Goal: Task Accomplishment & Management: Manage account settings

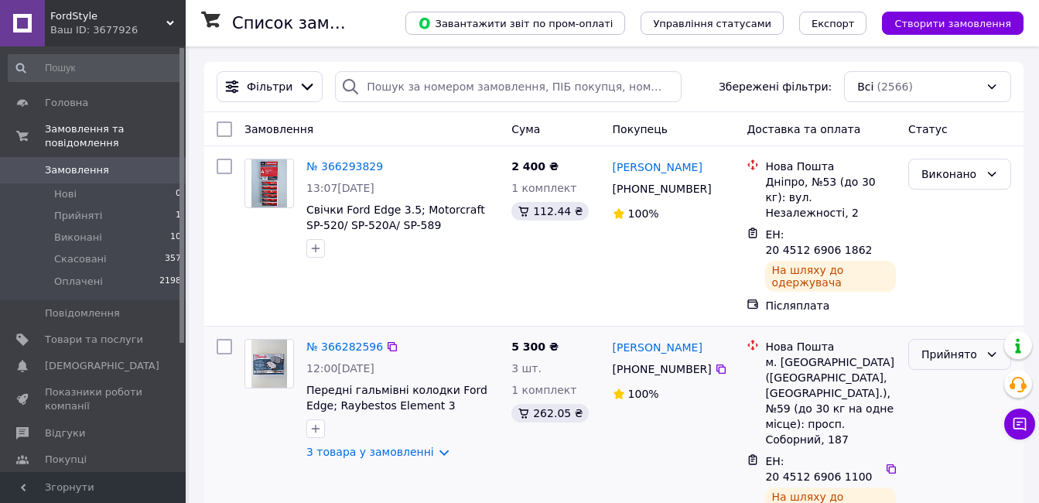
click at [1004, 339] on div "Прийнято" at bounding box center [959, 354] width 103 height 31
click at [939, 356] on li "Виконано" at bounding box center [959, 358] width 101 height 28
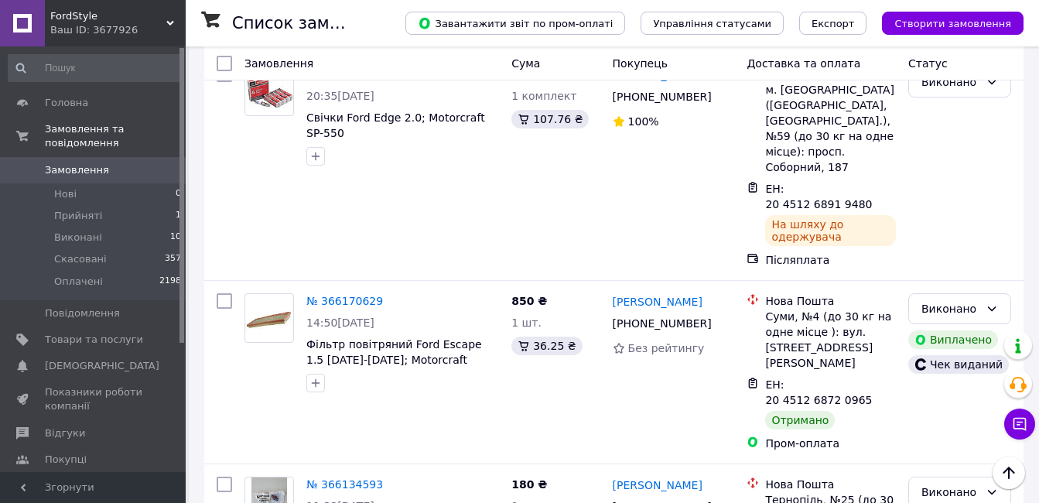
scroll to position [752, 0]
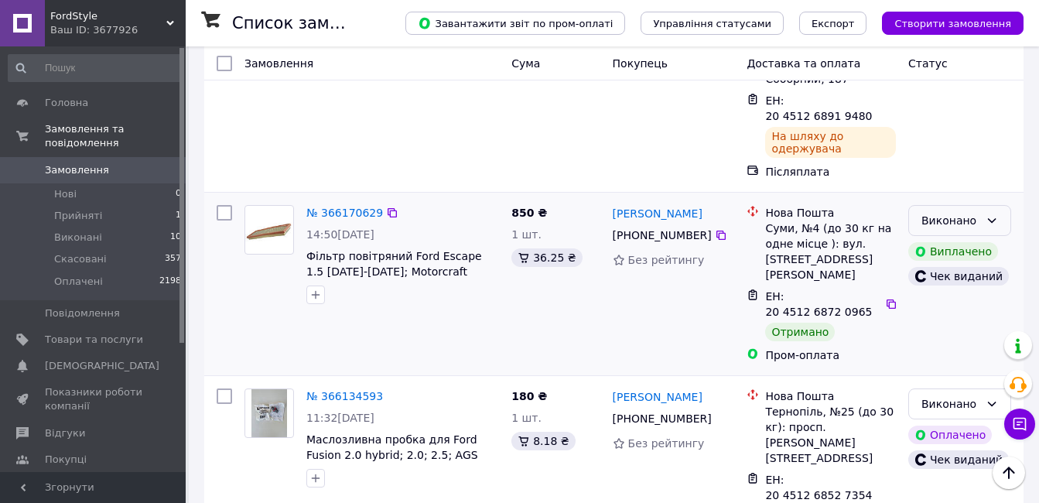
click at [993, 218] on icon at bounding box center [992, 220] width 9 height 5
click at [959, 197] on li "Оплачено" at bounding box center [959, 202] width 101 height 28
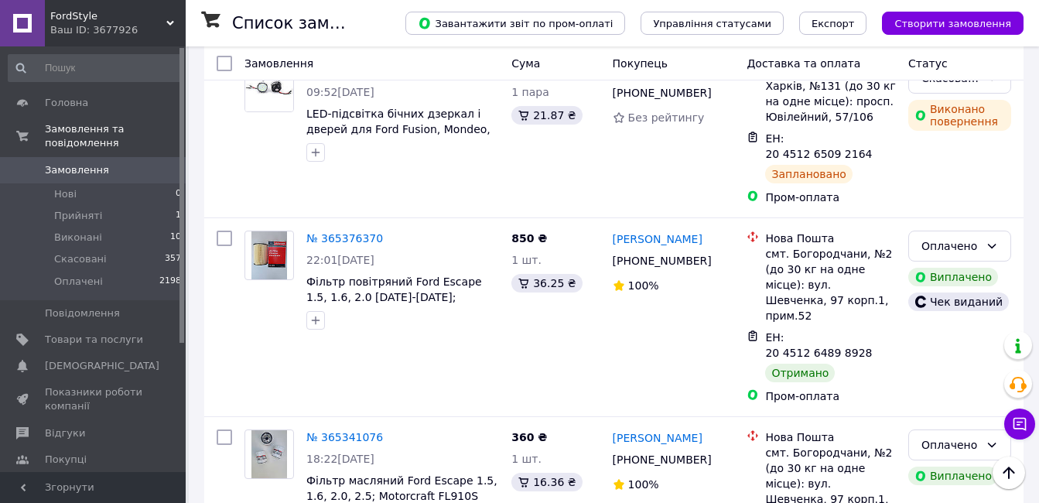
scroll to position [3247, 0]
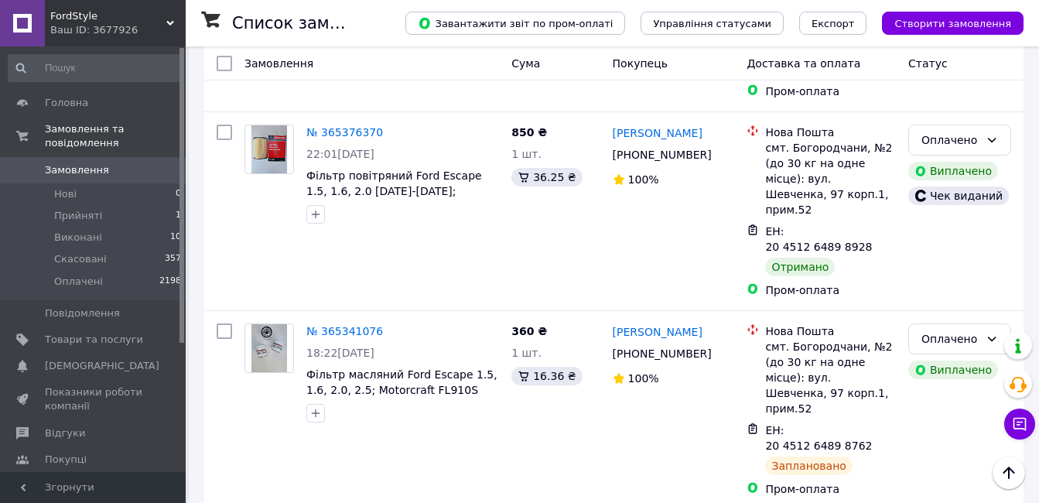
click at [943, 257] on li "Оплачено" at bounding box center [959, 254] width 101 height 28
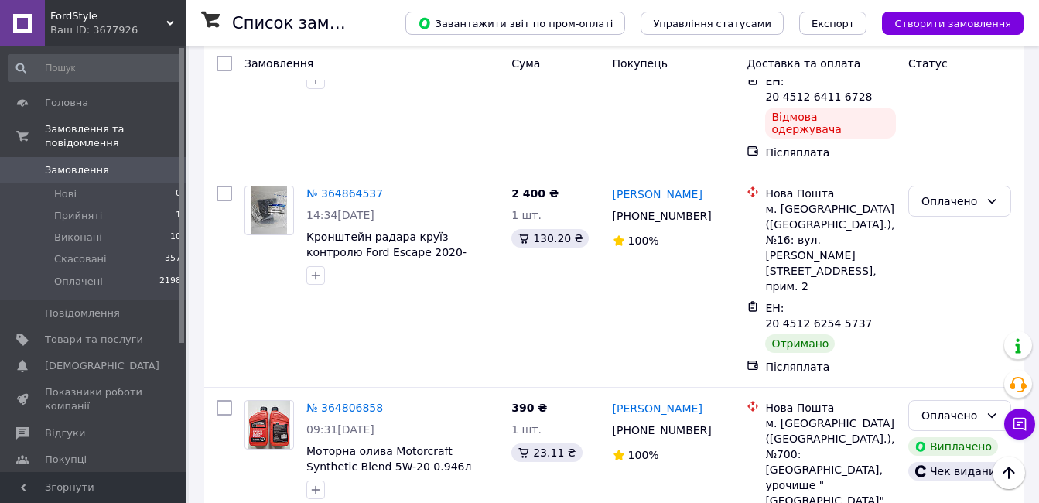
scroll to position [0, 0]
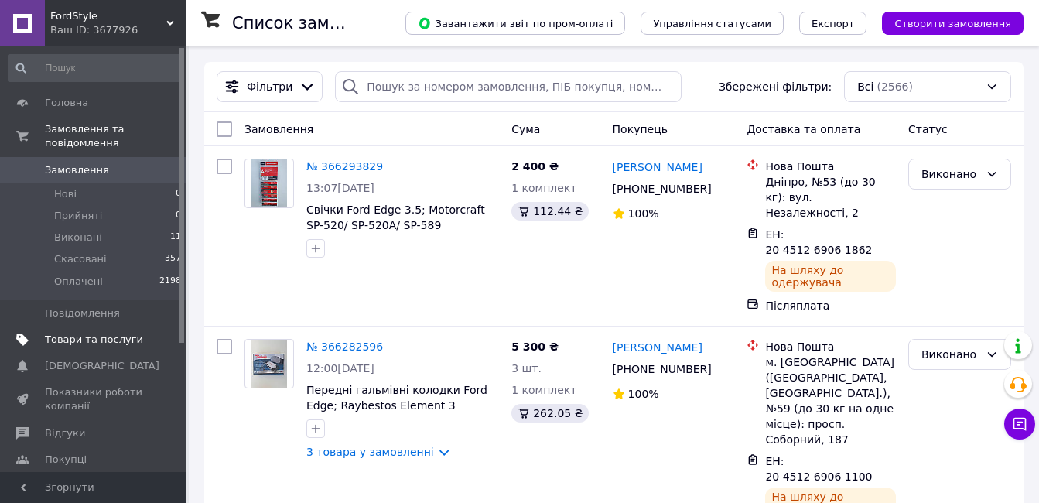
click at [110, 333] on span "Товари та послуги" at bounding box center [94, 340] width 98 height 14
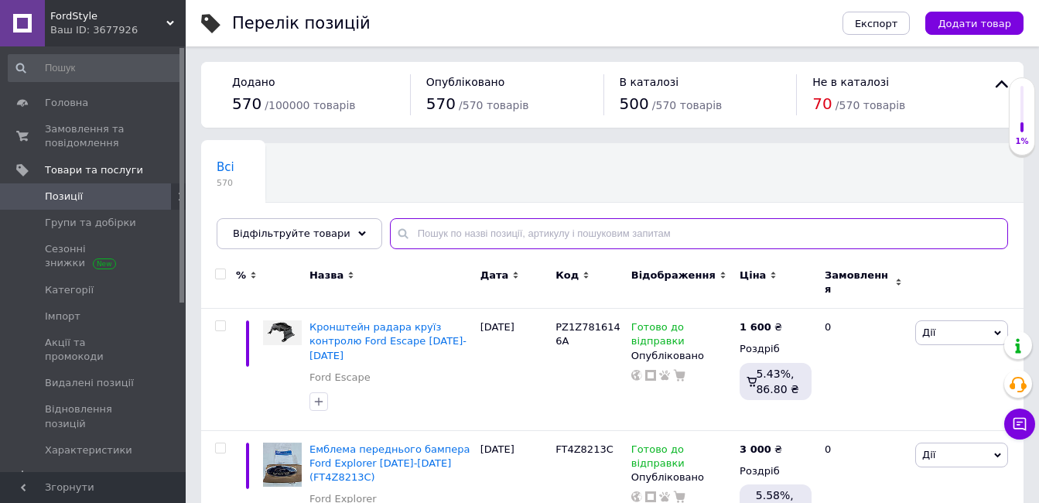
click at [437, 234] on input "text" at bounding box center [699, 233] width 618 height 31
paste input "6077C"
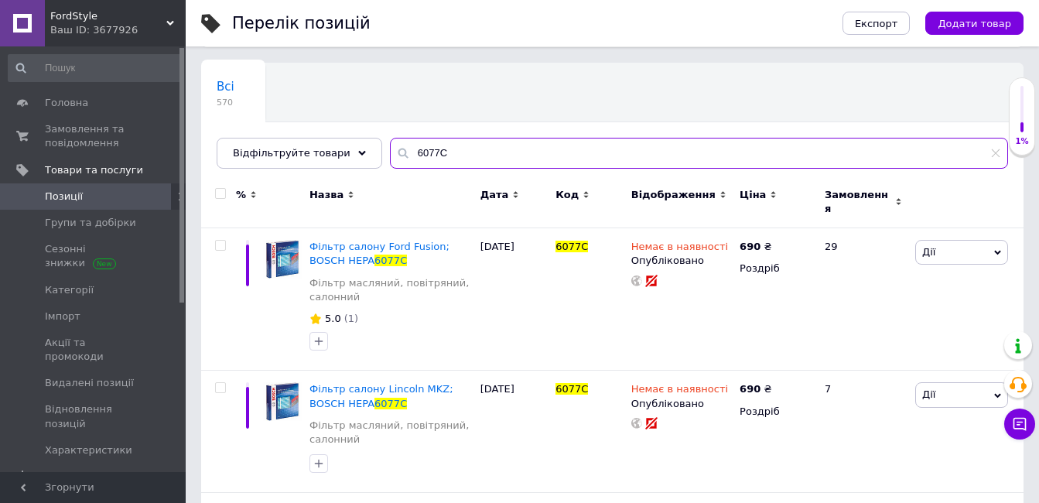
scroll to position [91, 0]
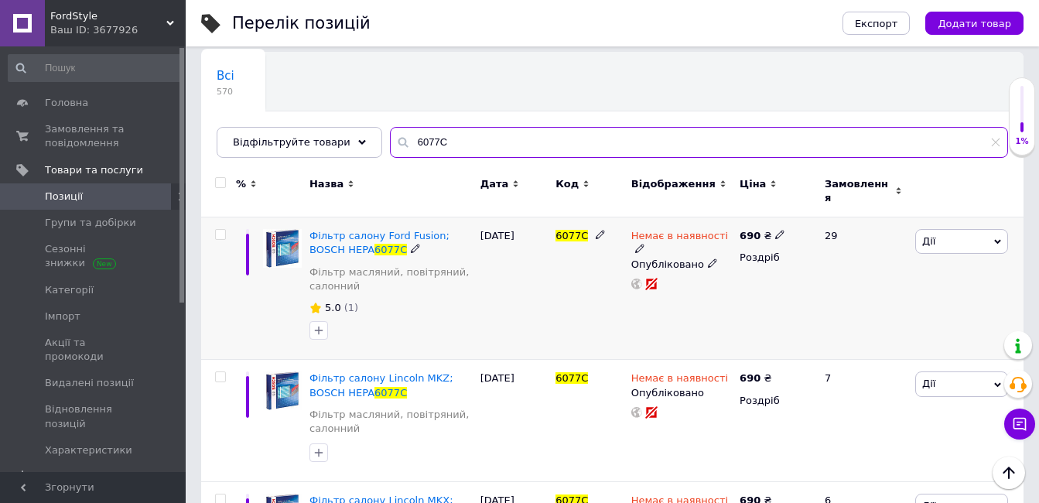
type input "6077C"
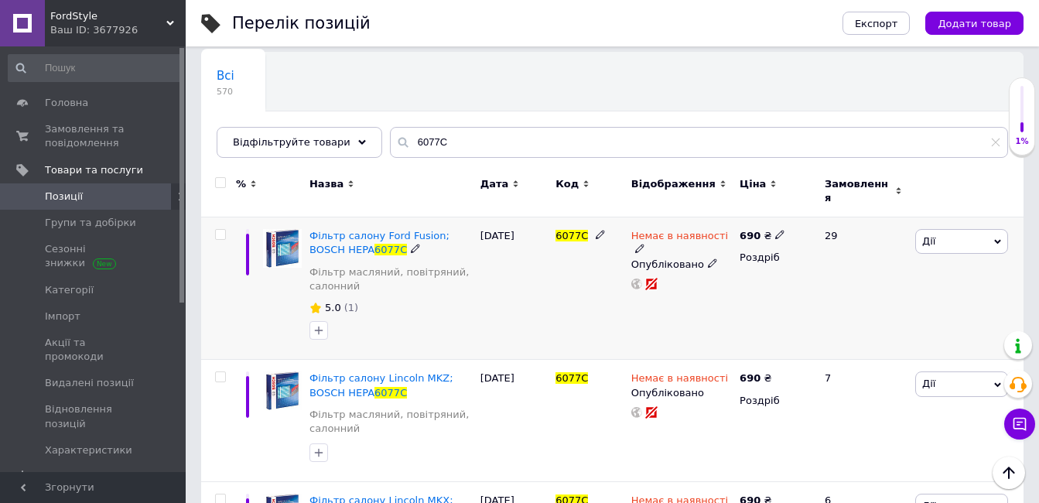
click at [645, 244] on icon at bounding box center [639, 248] width 9 height 9
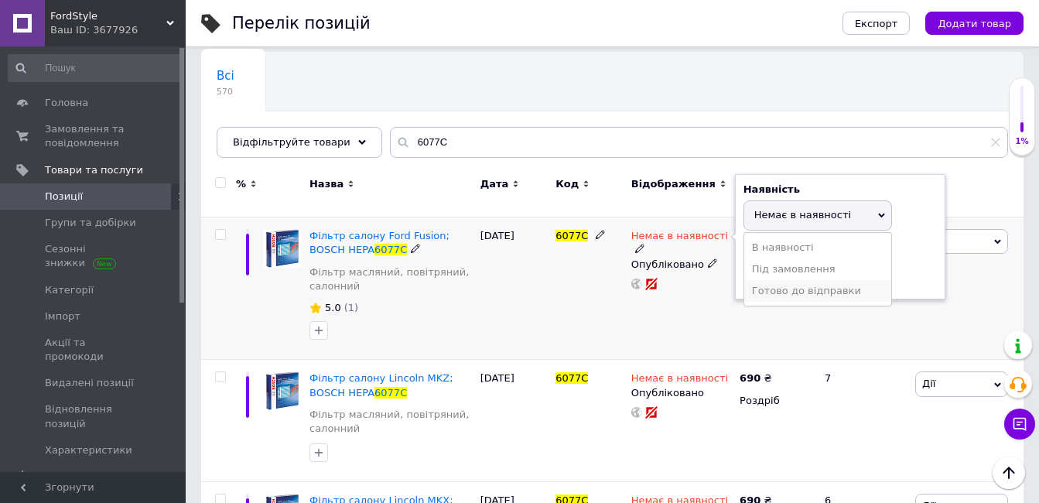
click at [777, 280] on li "Готово до відправки" at bounding box center [817, 291] width 147 height 22
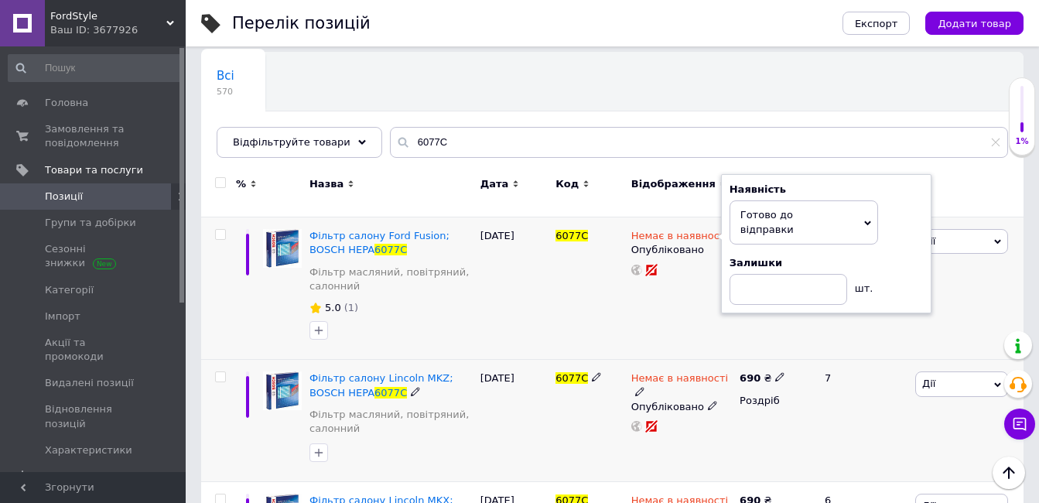
click at [717, 371] on div "Немає в наявності" at bounding box center [681, 385] width 101 height 28
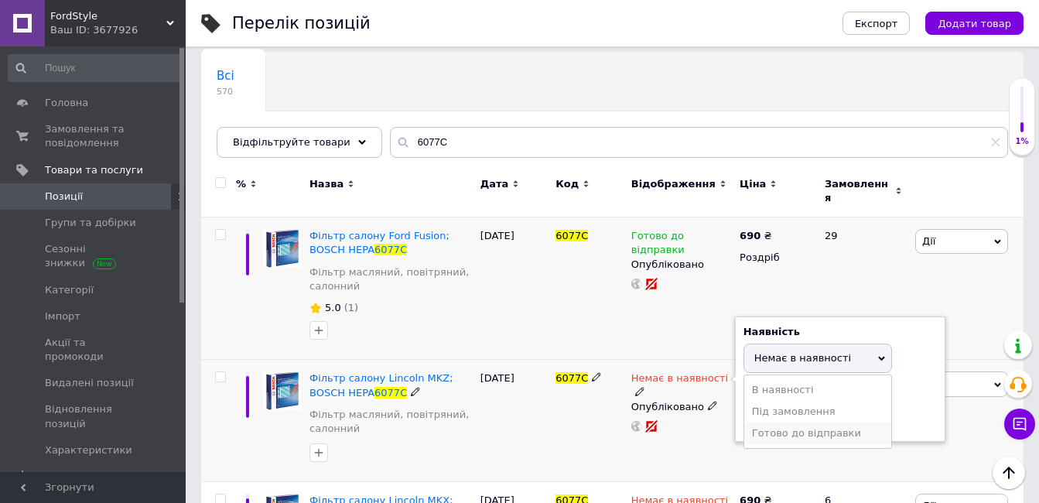
click at [769, 426] on li "Готово до відправки" at bounding box center [817, 433] width 147 height 22
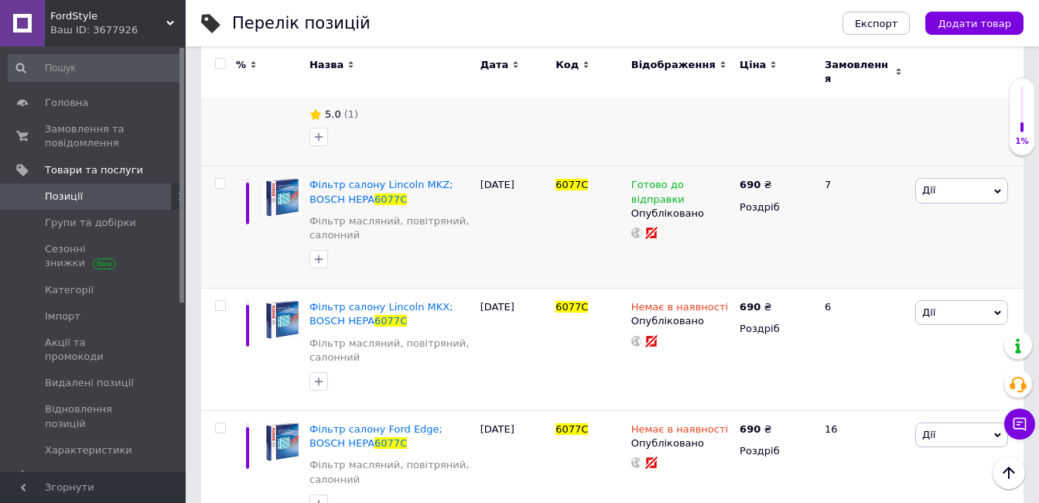
scroll to position [286, 0]
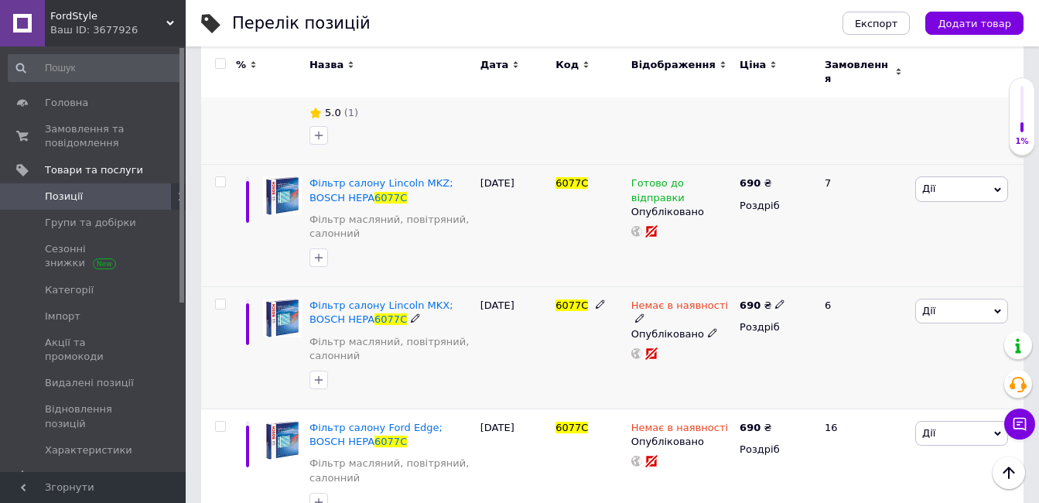
click at [645, 313] on span at bounding box center [639, 318] width 9 height 11
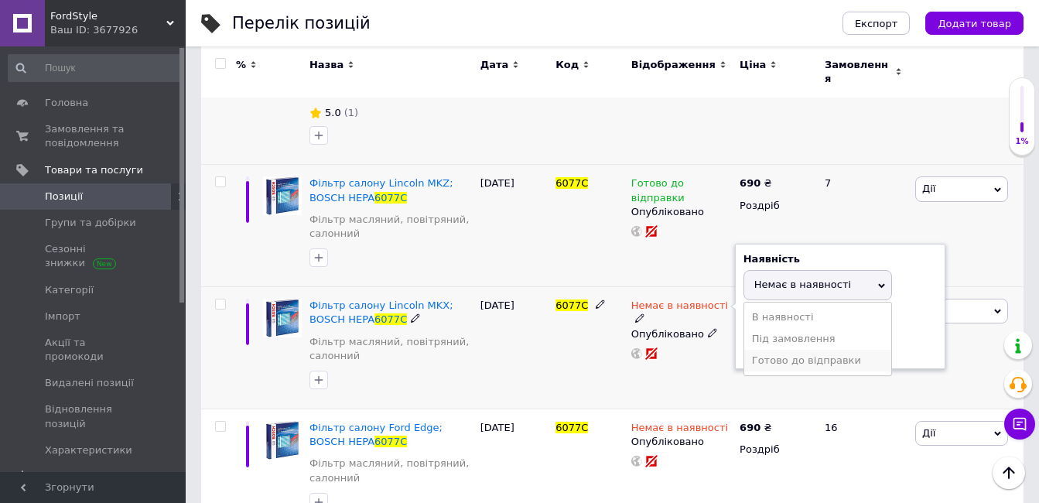
click at [764, 356] on li "Готово до відправки" at bounding box center [817, 361] width 147 height 22
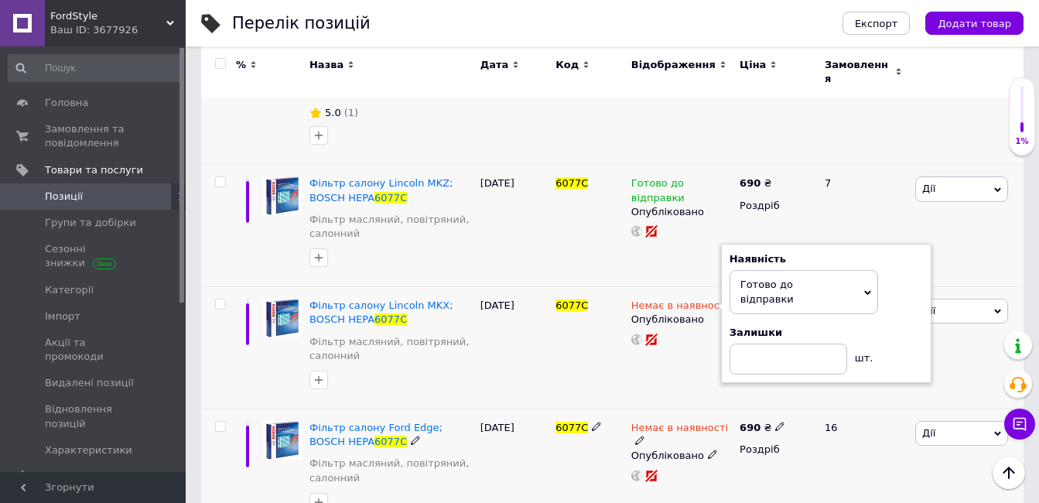
click at [645, 436] on icon at bounding box center [639, 440] width 9 height 9
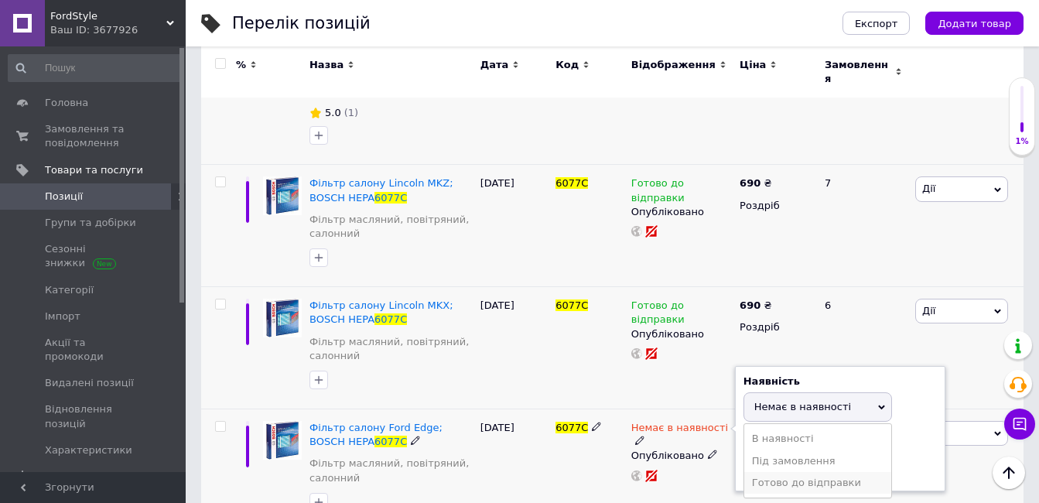
click at [756, 472] on li "Готово до відправки" at bounding box center [817, 483] width 147 height 22
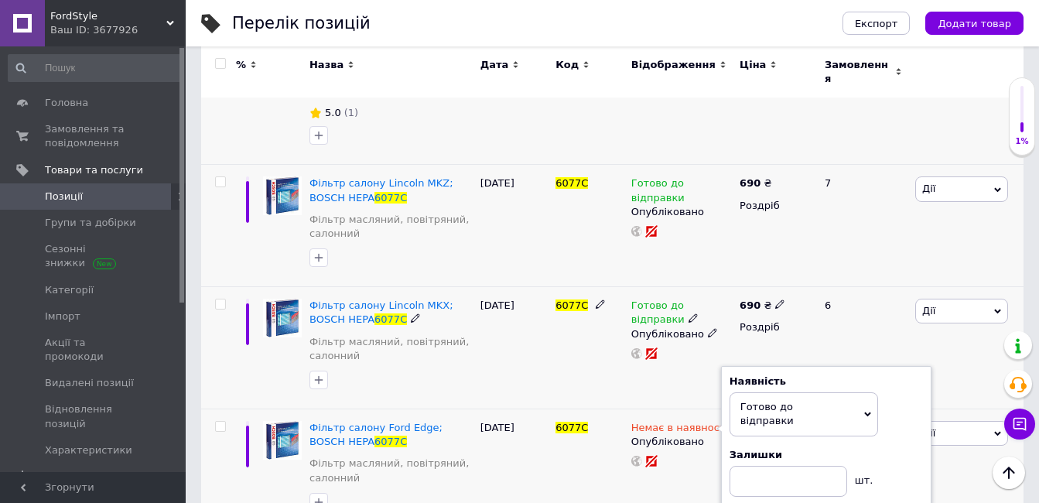
click at [672, 347] on div at bounding box center [682, 353] width 104 height 12
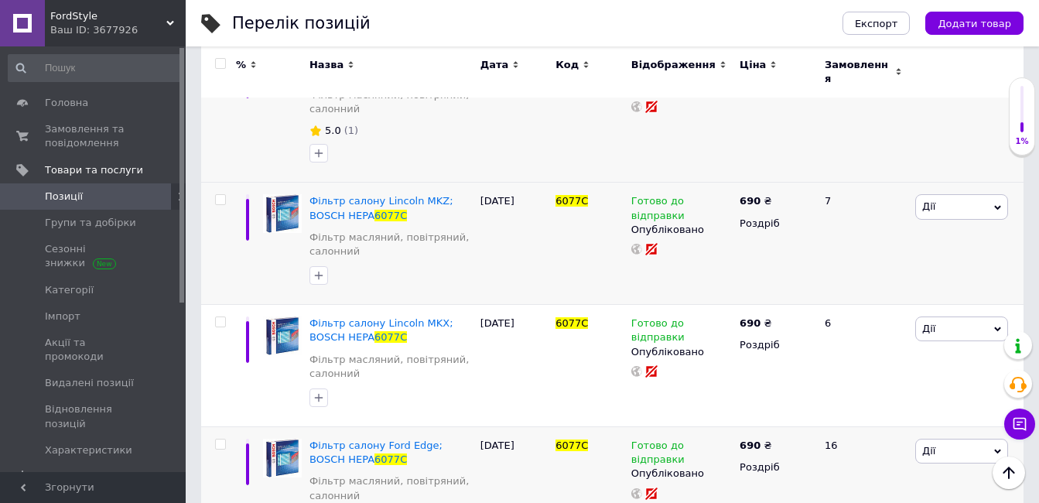
scroll to position [0, 0]
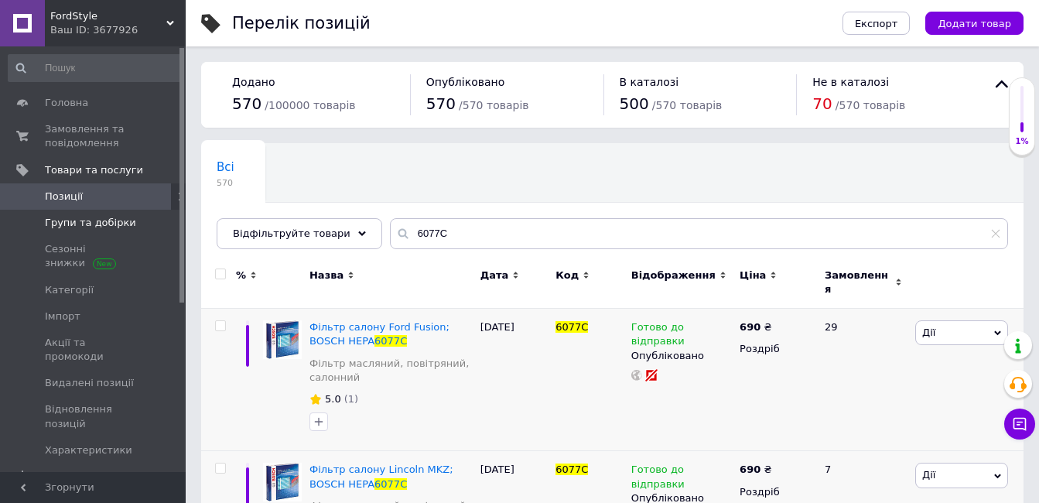
click at [112, 210] on link "Групи та добірки" at bounding box center [95, 223] width 190 height 26
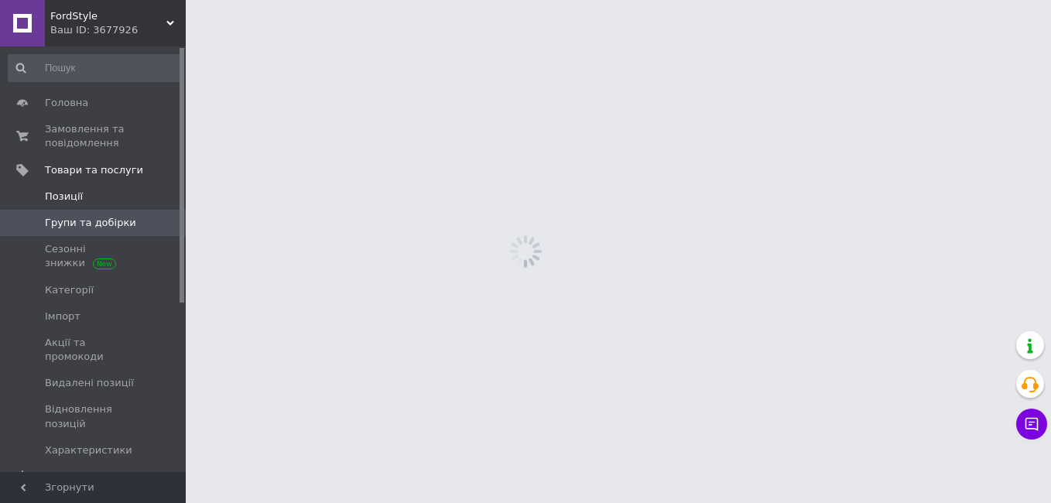
click at [115, 196] on span "Позиції" at bounding box center [94, 197] width 98 height 14
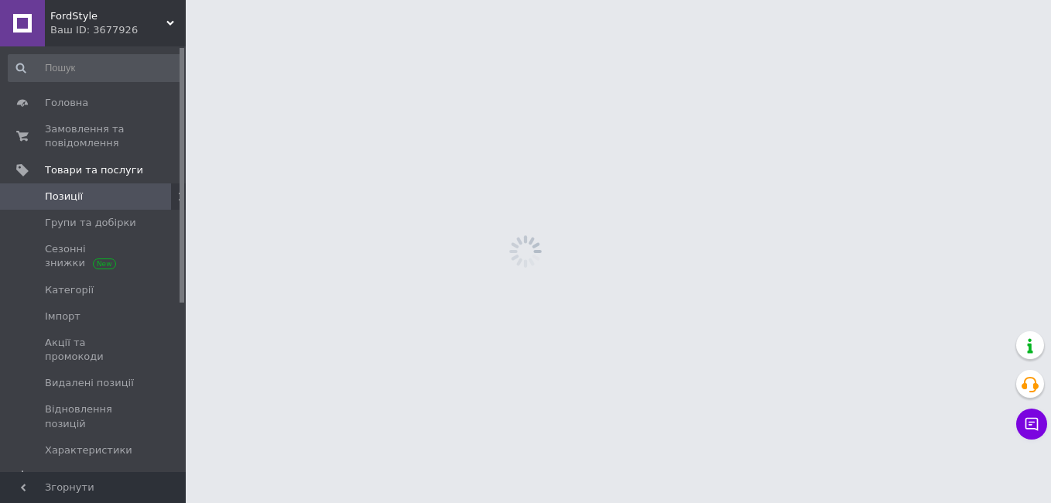
click at [115, 196] on span "Позиції" at bounding box center [94, 197] width 98 height 14
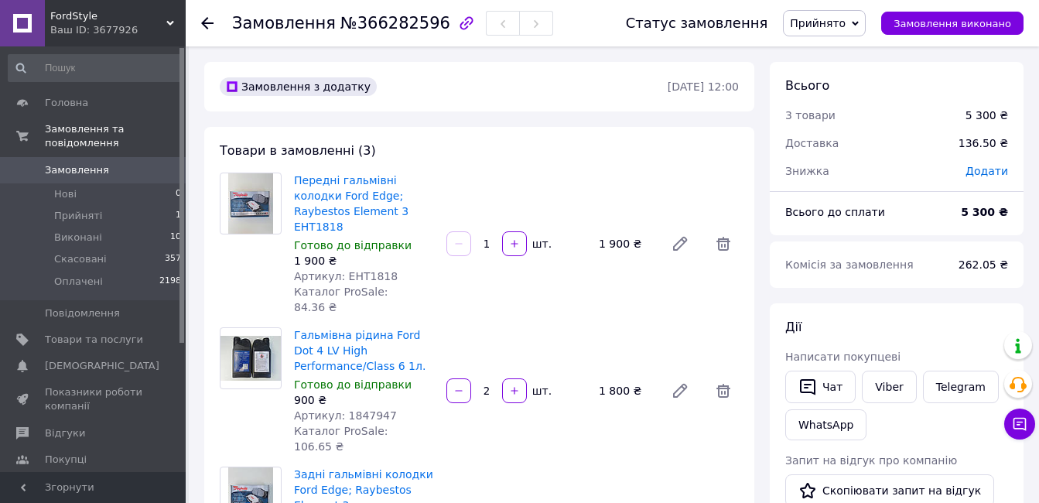
click at [207, 18] on use at bounding box center [207, 23] width 12 height 12
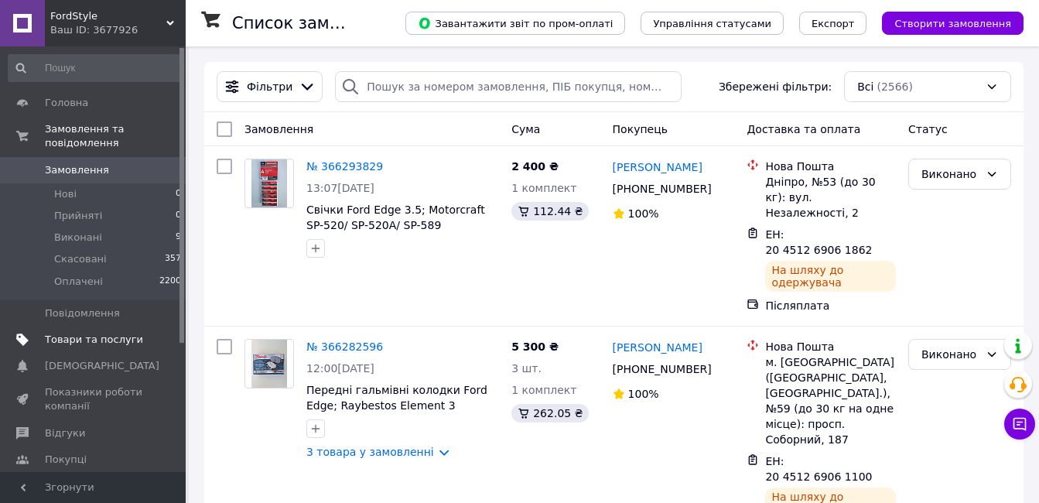
click at [104, 333] on span "Товари та послуги" at bounding box center [94, 340] width 98 height 14
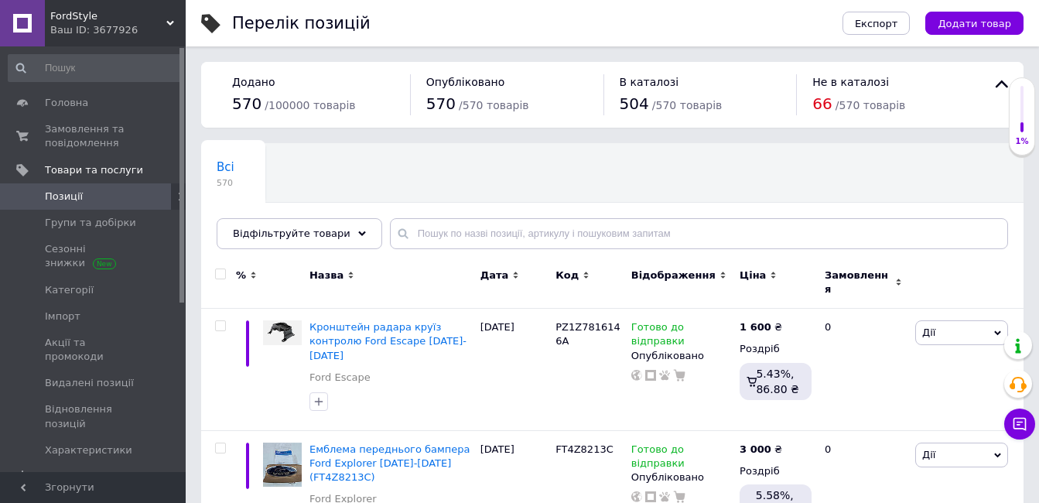
click at [629, 213] on div "Всі 570 Ok Відфільтровано... Зберегти" at bounding box center [612, 204] width 823 height 128
click at [621, 232] on input "text" at bounding box center [699, 233] width 618 height 31
paste input "Z231833"
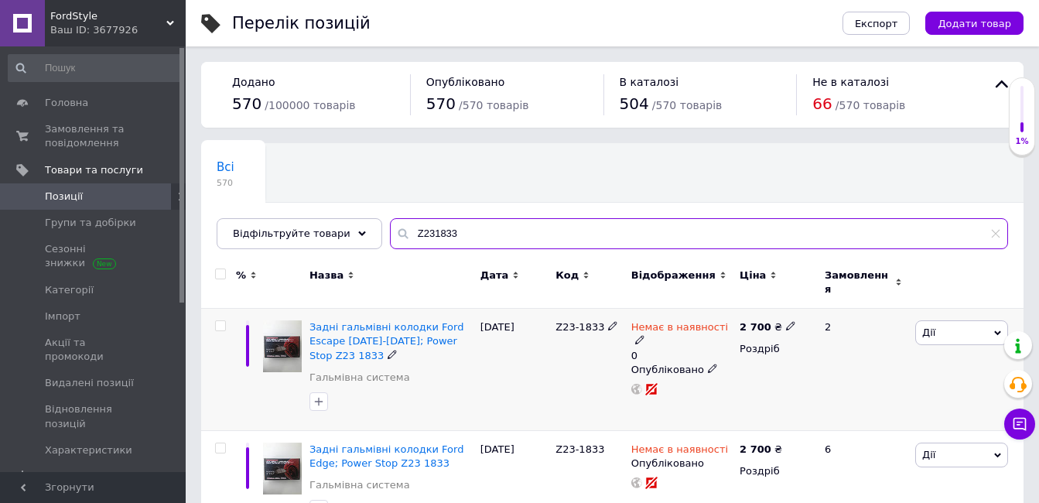
type input "Z231833"
click at [645, 335] on icon at bounding box center [639, 339] width 9 height 9
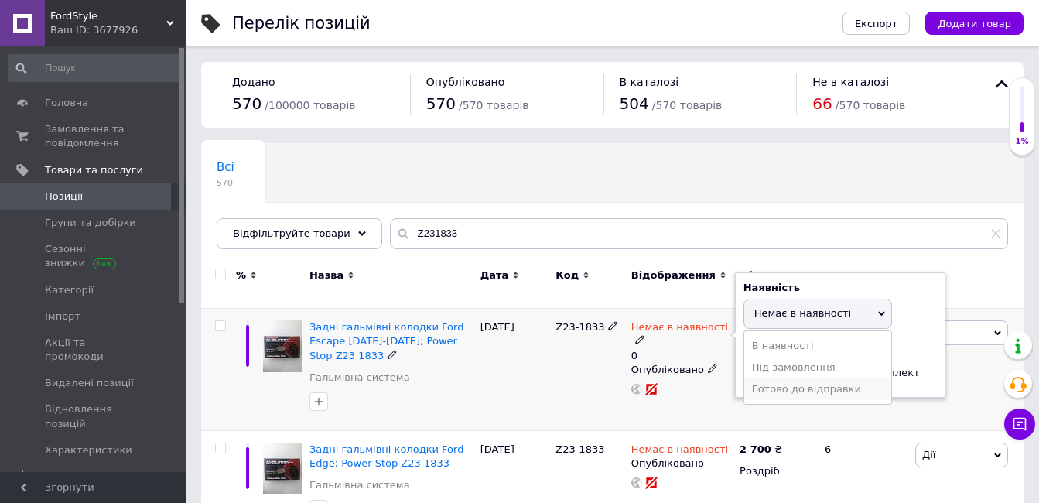
click at [795, 385] on li "Готово до відправки" at bounding box center [817, 389] width 147 height 22
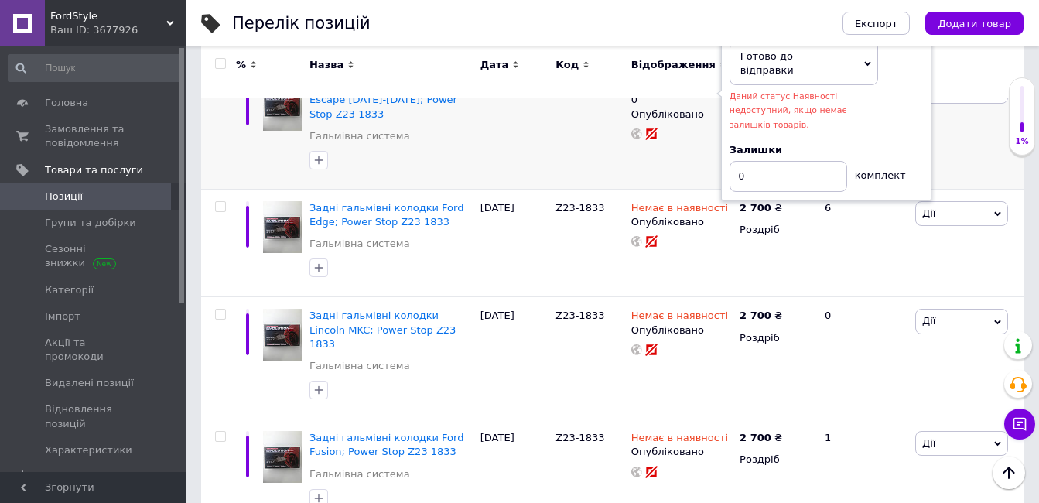
scroll to position [244, 0]
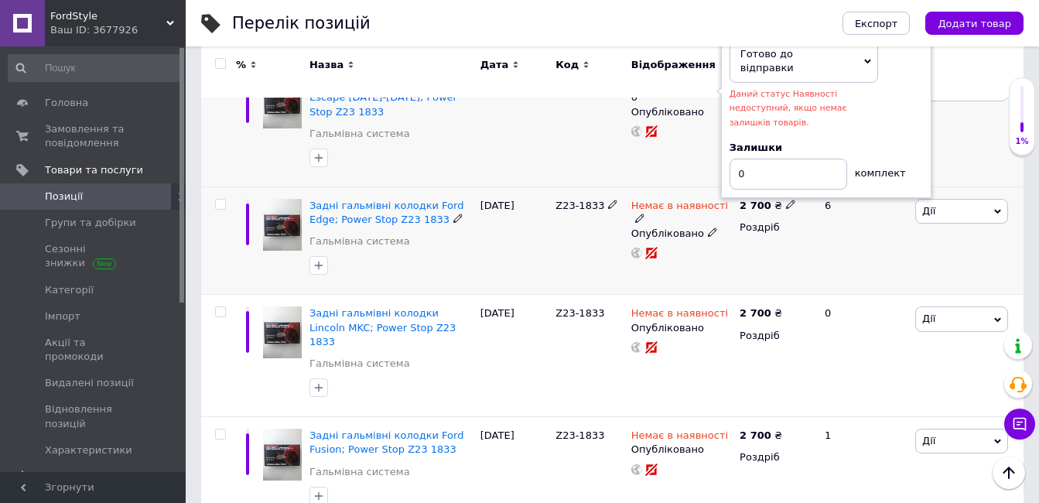
click at [645, 213] on span at bounding box center [640, 218] width 10 height 10
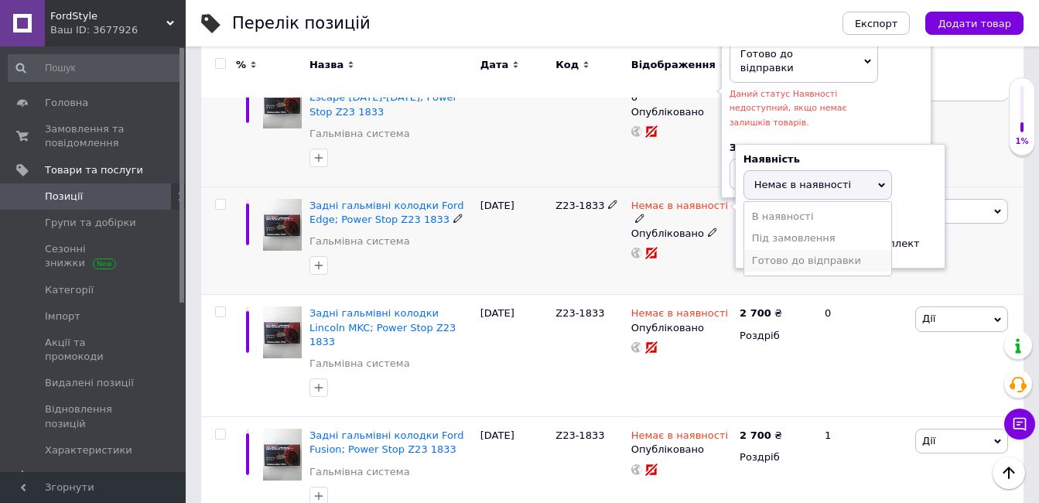
click at [774, 250] on li "Готово до відправки" at bounding box center [817, 261] width 147 height 22
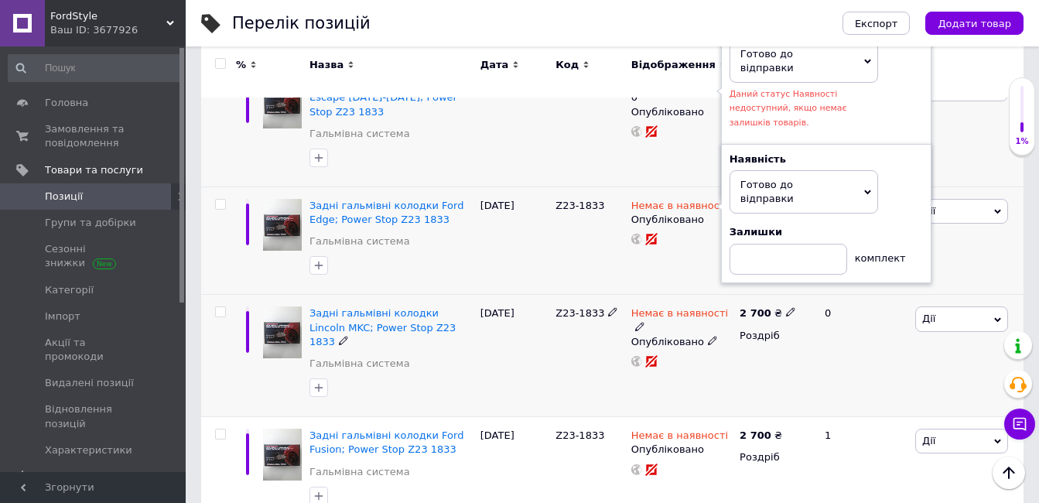
click at [645, 322] on icon at bounding box center [639, 326] width 9 height 9
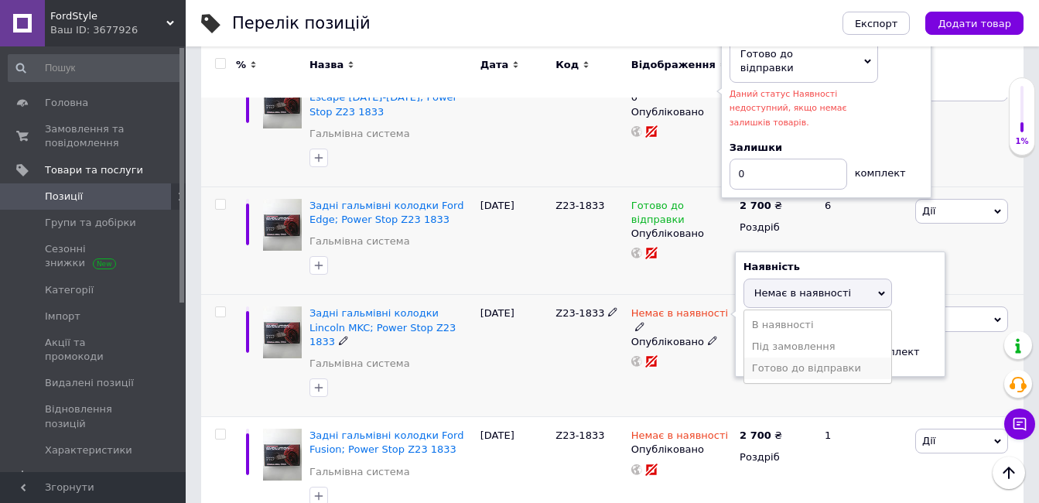
click at [762, 364] on li "Готово до відправки" at bounding box center [817, 368] width 147 height 22
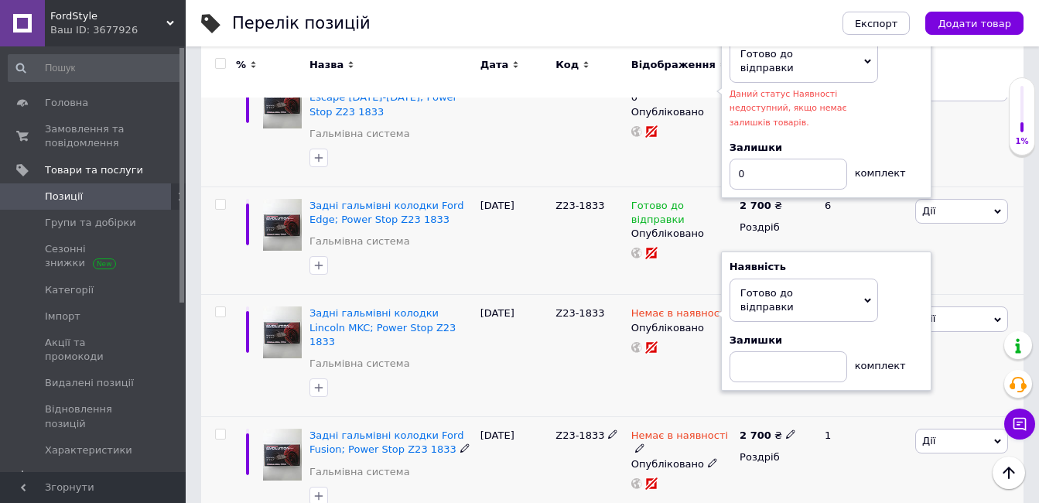
click at [645, 443] on icon at bounding box center [639, 447] width 9 height 9
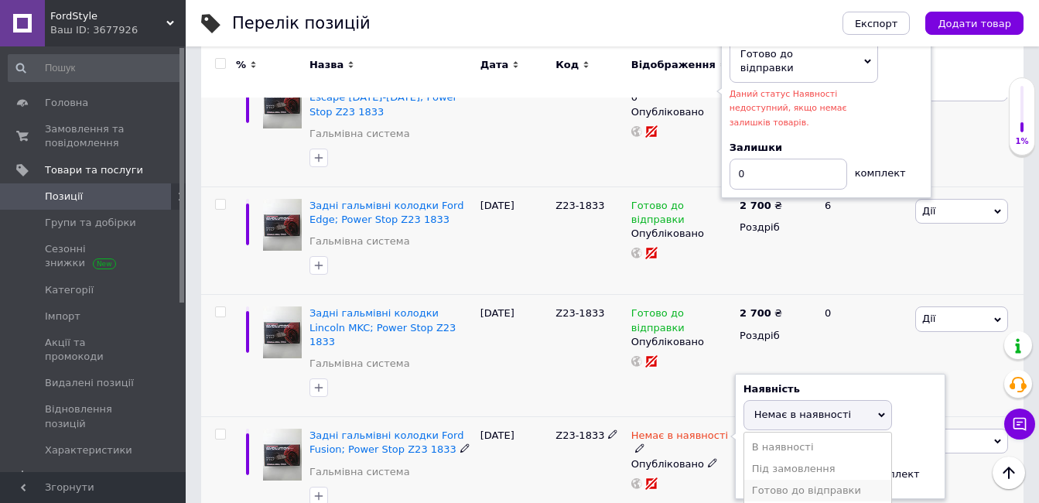
click at [783, 480] on li "Готово до відправки" at bounding box center [817, 491] width 147 height 22
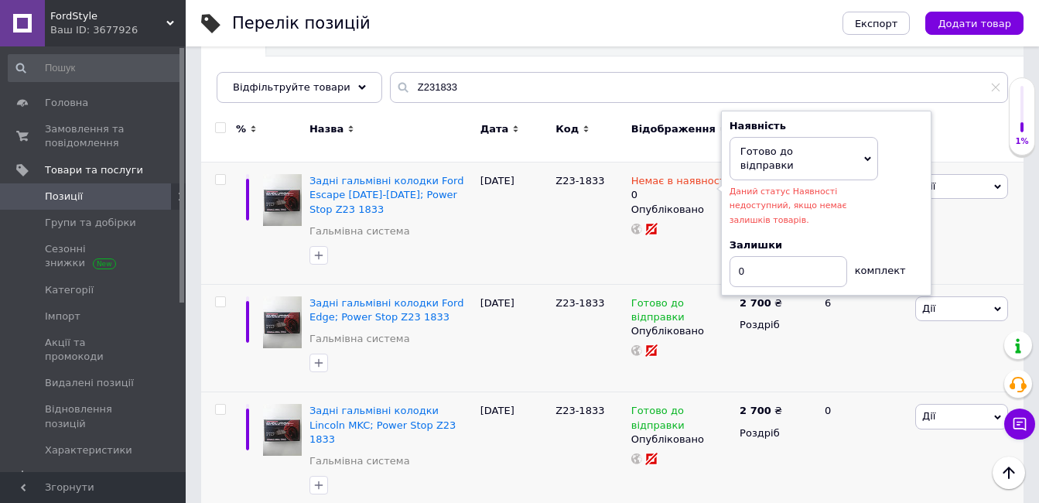
scroll to position [144, 0]
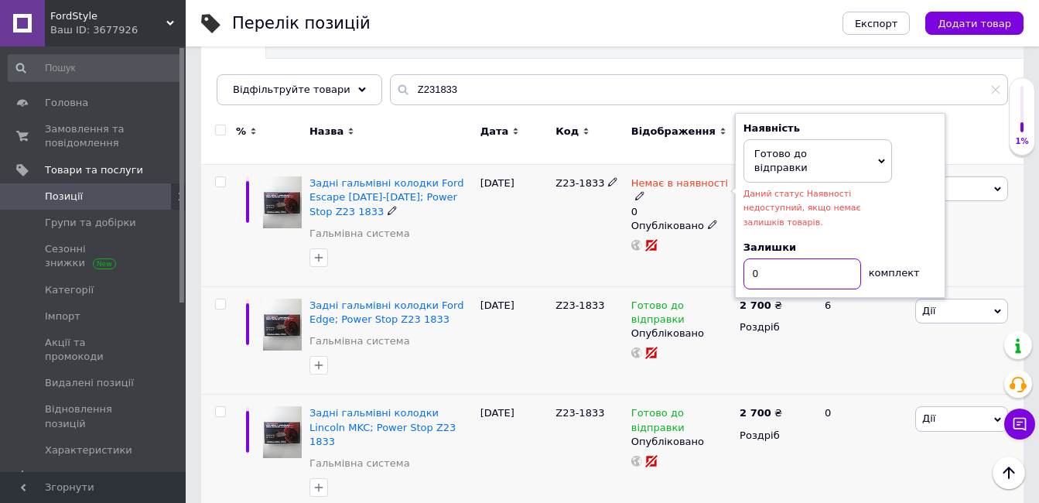
click at [800, 258] on input "0" at bounding box center [803, 273] width 118 height 31
click at [662, 238] on div "Немає в наявності 0 Наявність Готово до відправки В наявності Немає в наявності…" at bounding box center [682, 226] width 108 height 122
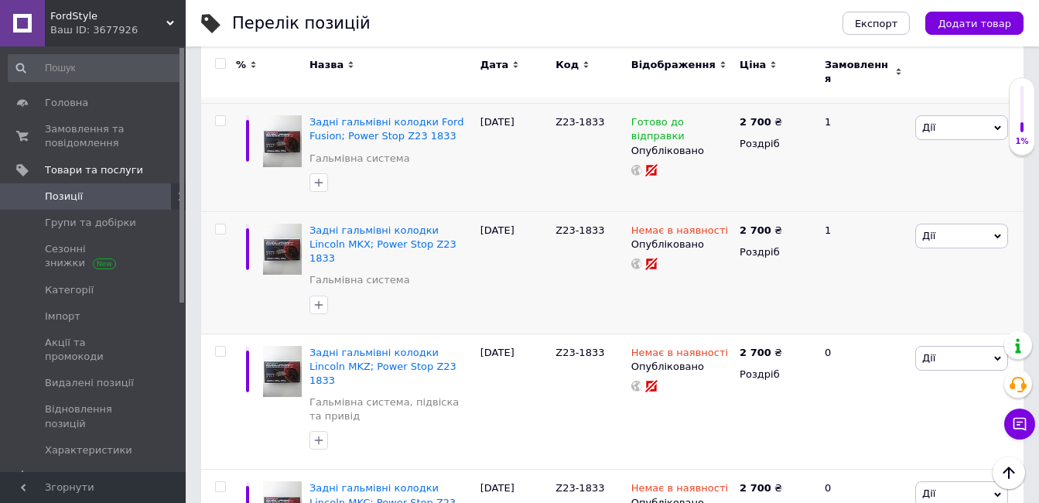
scroll to position [562, 0]
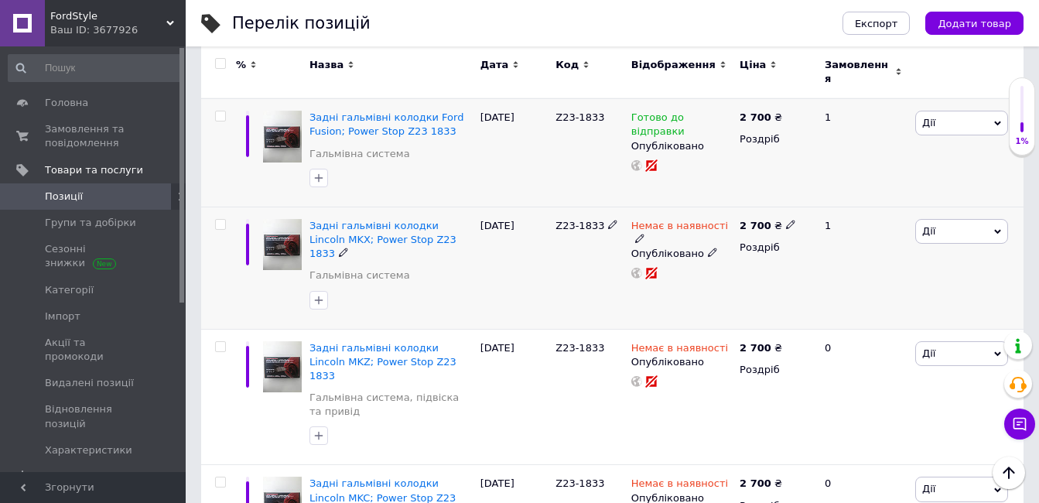
click at [645, 232] on span at bounding box center [639, 237] width 9 height 11
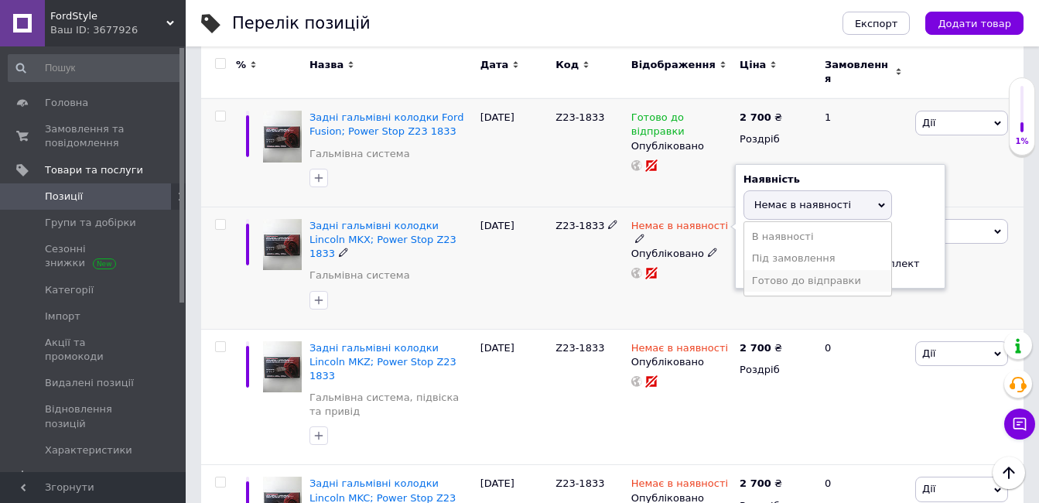
click at [798, 270] on li "Готово до відправки" at bounding box center [817, 281] width 147 height 22
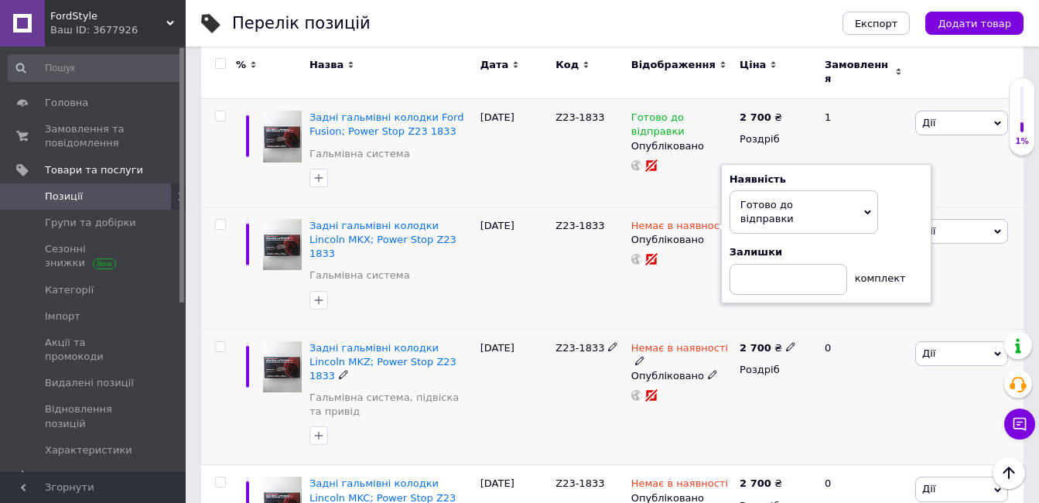
click at [727, 341] on div "Немає в наявності" at bounding box center [681, 355] width 101 height 28
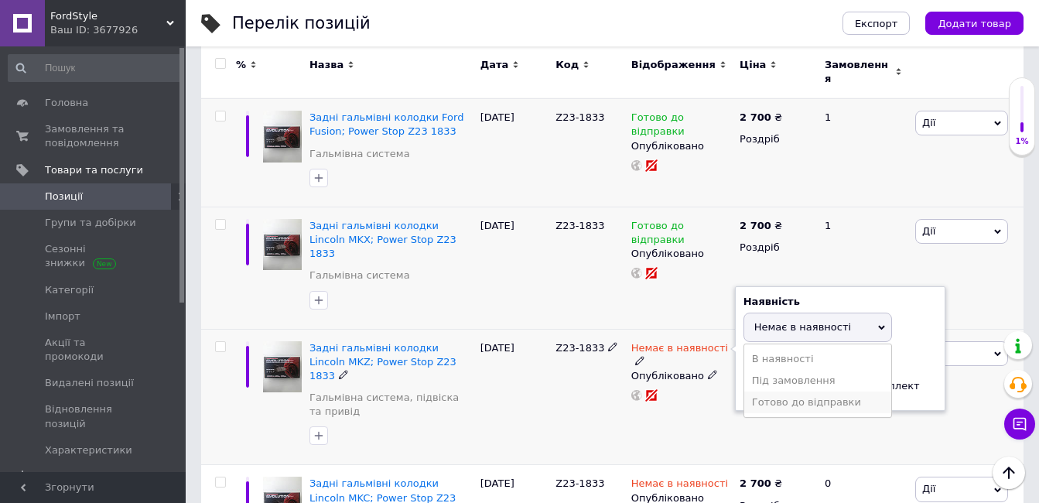
click at [768, 392] on li "Готово до відправки" at bounding box center [817, 403] width 147 height 22
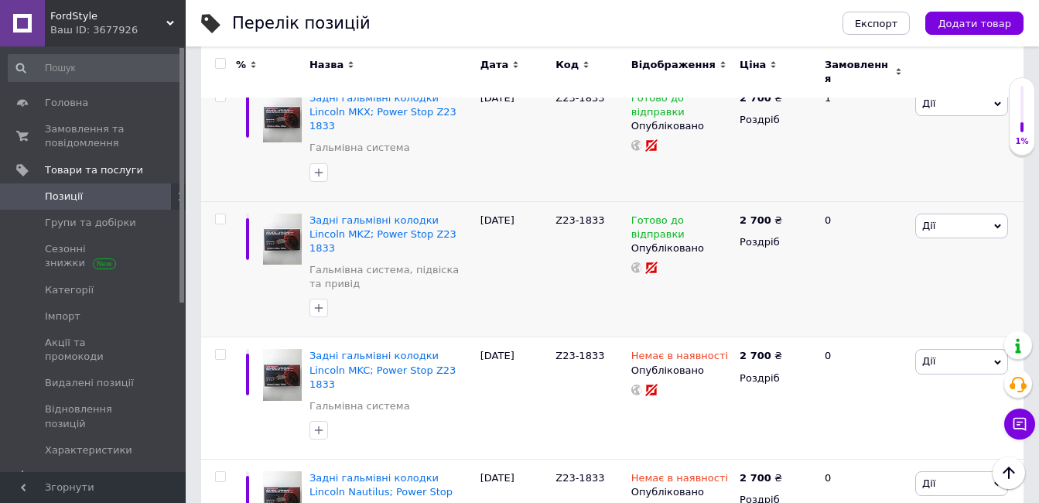
scroll to position [703, 0]
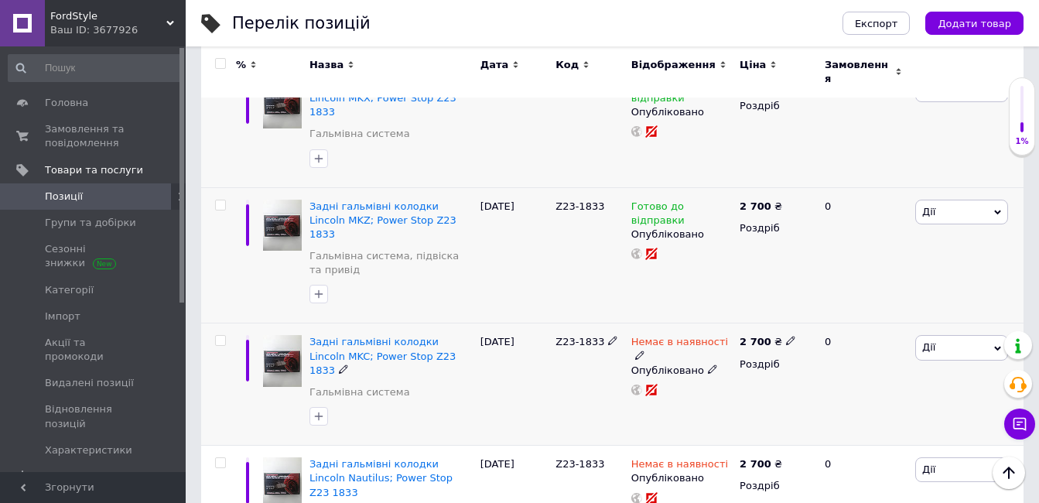
click at [718, 335] on div "Немає в наявності" at bounding box center [681, 349] width 101 height 28
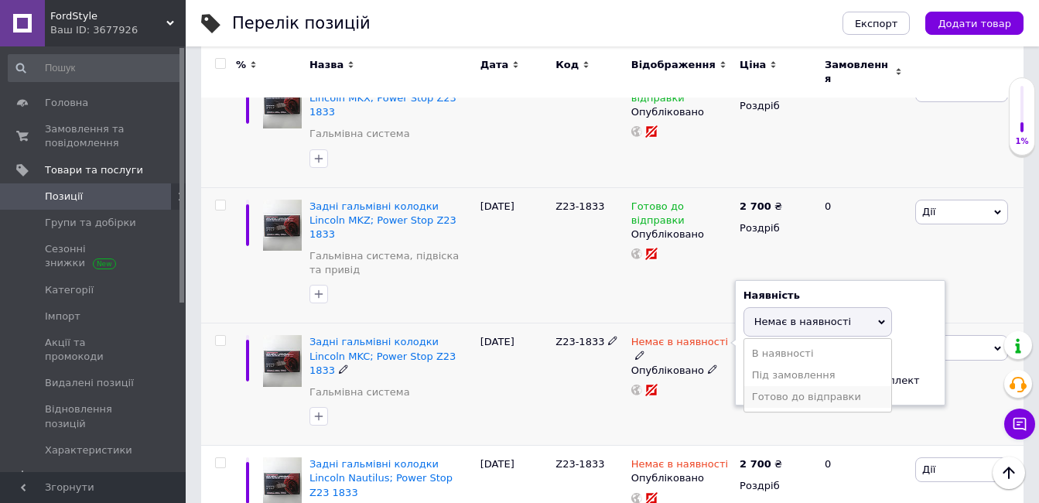
click at [775, 386] on li "Готово до відправки" at bounding box center [817, 397] width 147 height 22
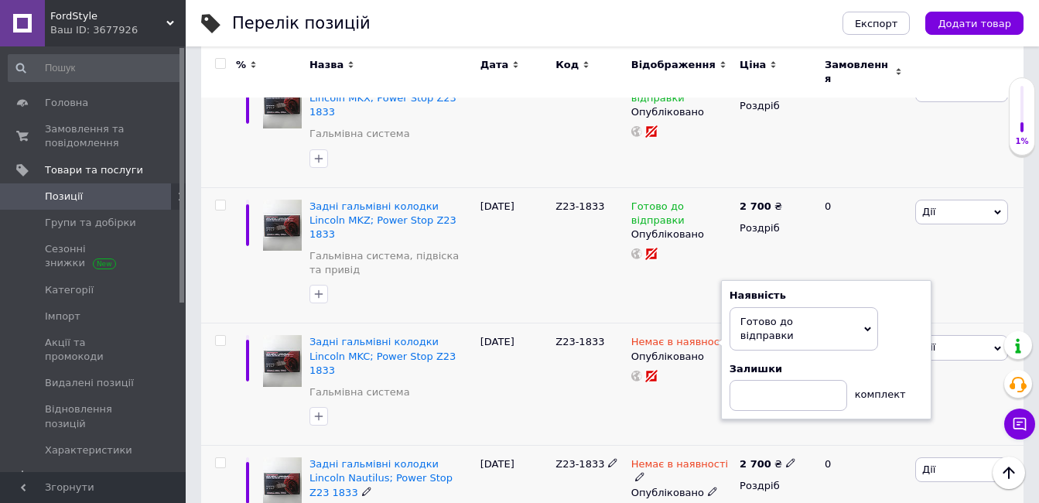
click at [723, 486] on div "Опубліковано" at bounding box center [681, 493] width 101 height 14
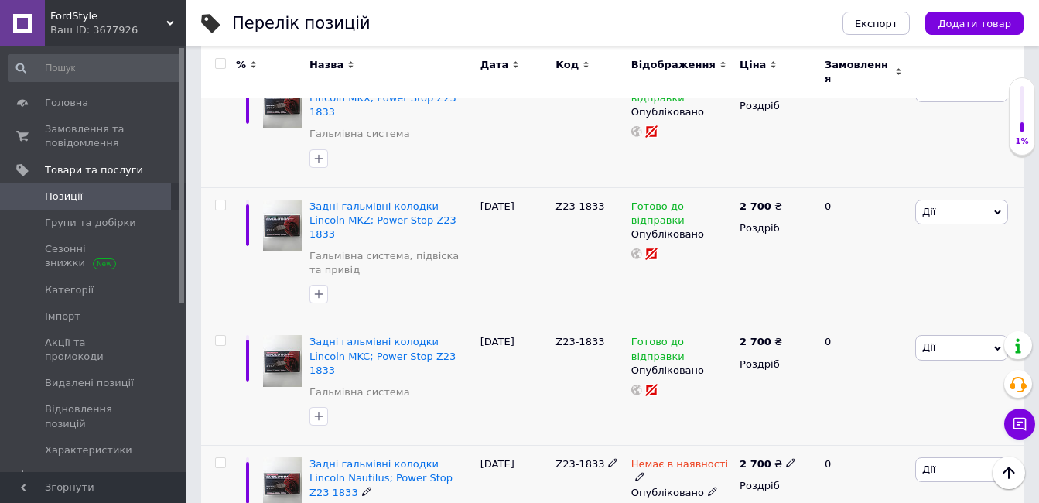
click at [645, 472] on icon at bounding box center [639, 476] width 9 height 9
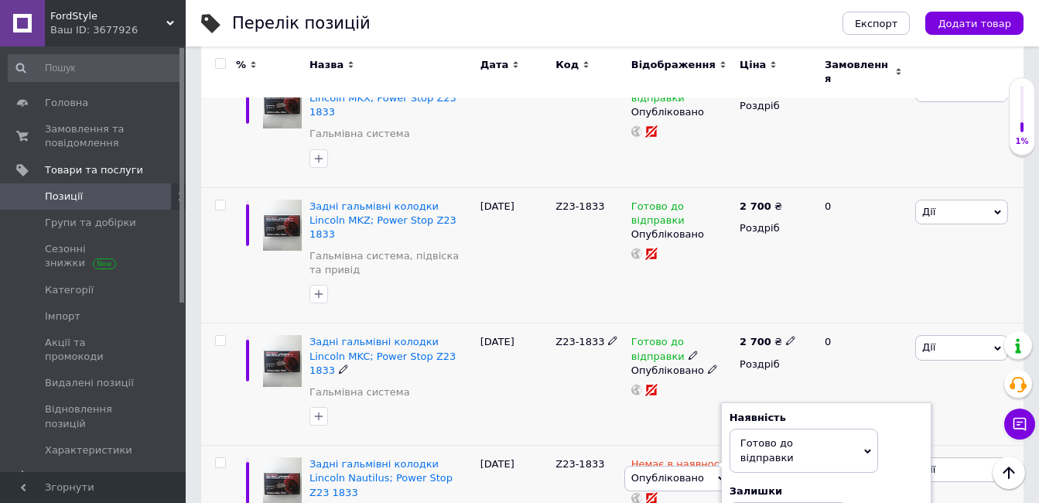
click at [673, 384] on div at bounding box center [682, 390] width 104 height 12
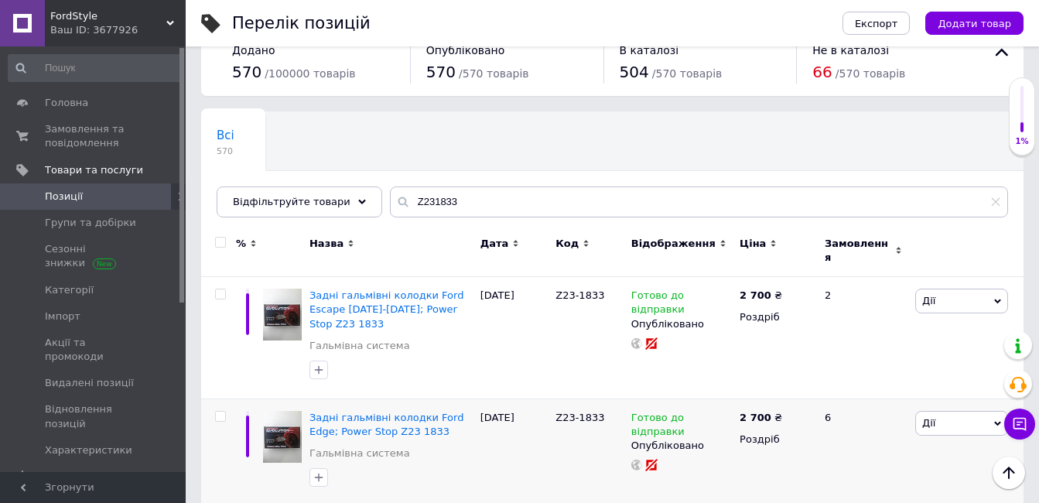
scroll to position [0, 0]
